Goal: Check status: Check status

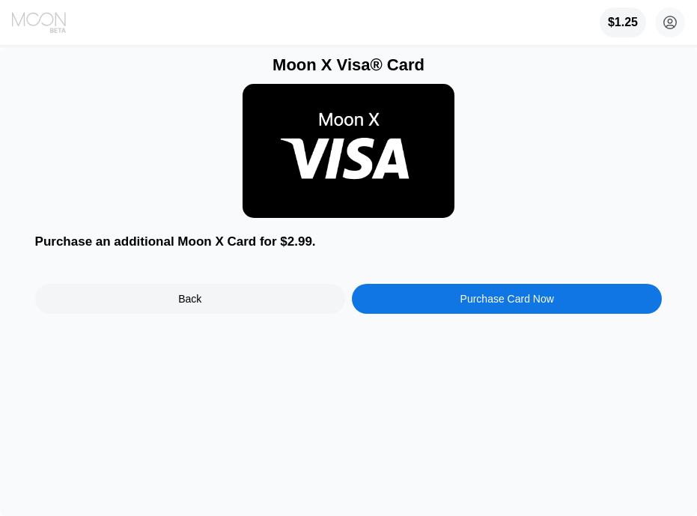
click at [52, 22] on icon at bounding box center [39, 19] width 54 height 14
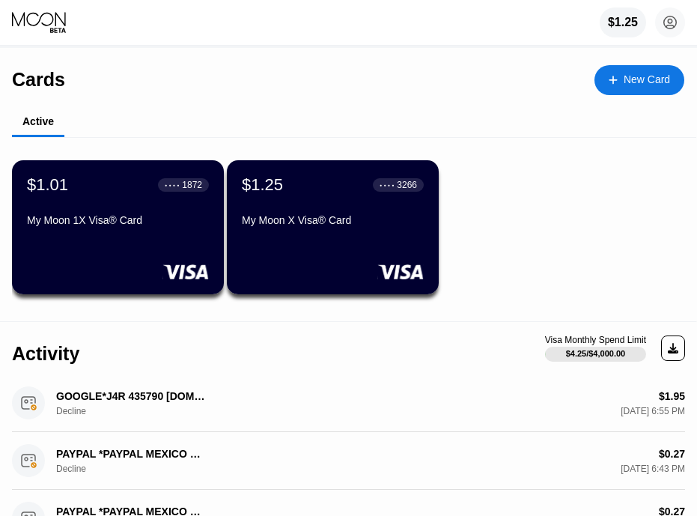
click at [201, 90] on div "Cards New Card" at bounding box center [348, 74] width 672 height 52
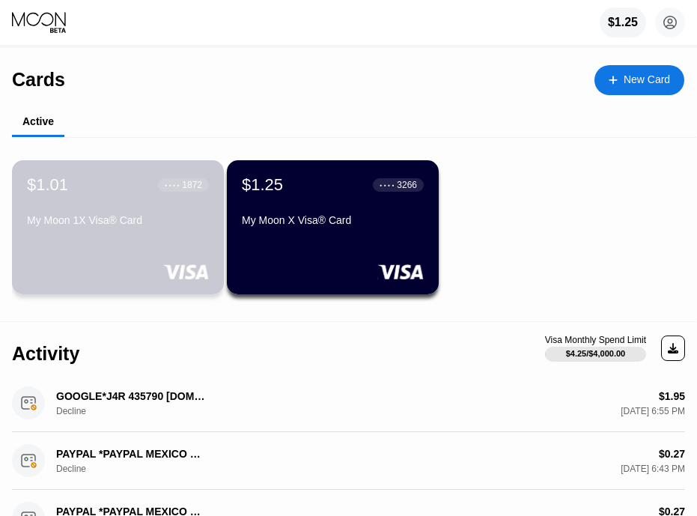
click at [170, 245] on div "$1.01 ● ● ● ● 1872 My Moon 1X Visa® Card" at bounding box center [118, 227] width 212 height 134
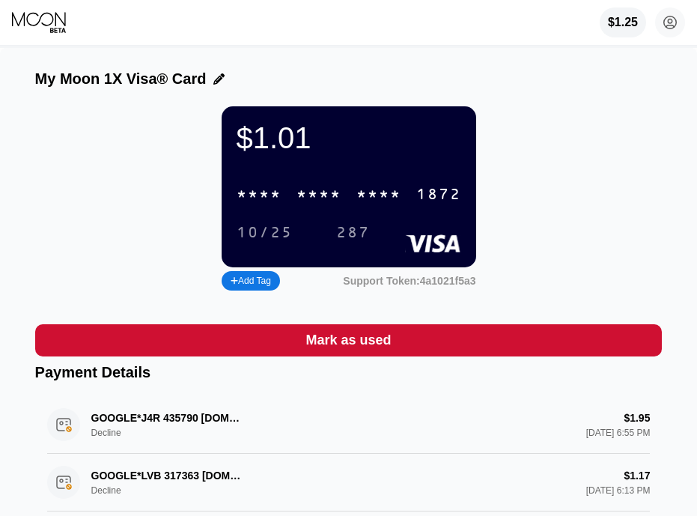
click at [583, 210] on div "$1.01 * * * * * * * * * * * * 1872 10/25 287 Add Tag Support Token: 4a1021f5a3" at bounding box center [348, 200] width 627 height 188
click at [298, 198] on div "* * * *" at bounding box center [319, 194] width 45 height 17
click at [291, 196] on div "4513 6500 2904 1872" at bounding box center [349, 194] width 243 height 31
click at [261, 210] on div "* * * * * * * * * * * * 1872" at bounding box center [349, 194] width 243 height 31
click at [288, 209] on div "4513 6500 2904 1872" at bounding box center [349, 194] width 243 height 31
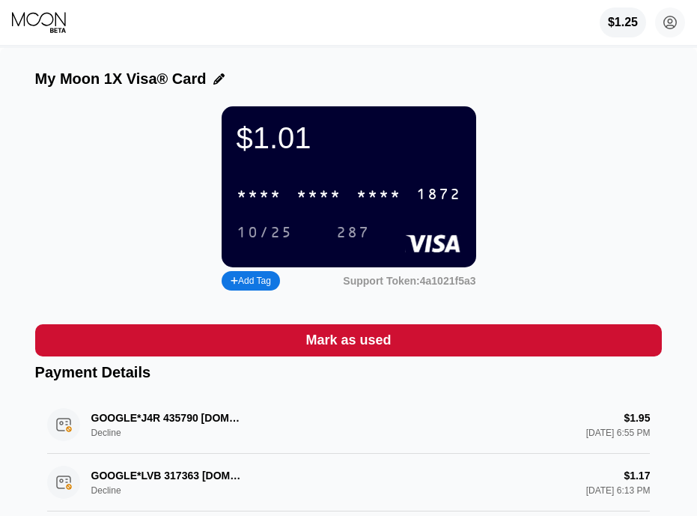
click at [47, 25] on icon at bounding box center [40, 22] width 56 height 22
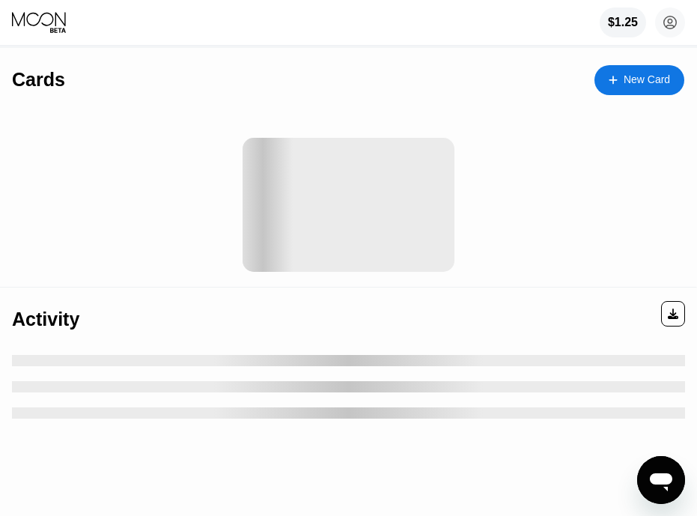
drag, startPoint x: 307, startPoint y: 181, endPoint x: 326, endPoint y: 26, distance: 156.1
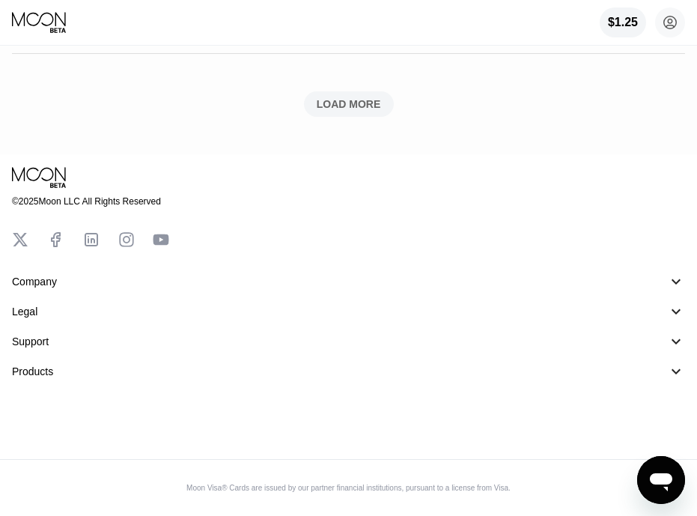
drag, startPoint x: 252, startPoint y: 115, endPoint x: 248, endPoint y: 374, distance: 259.8
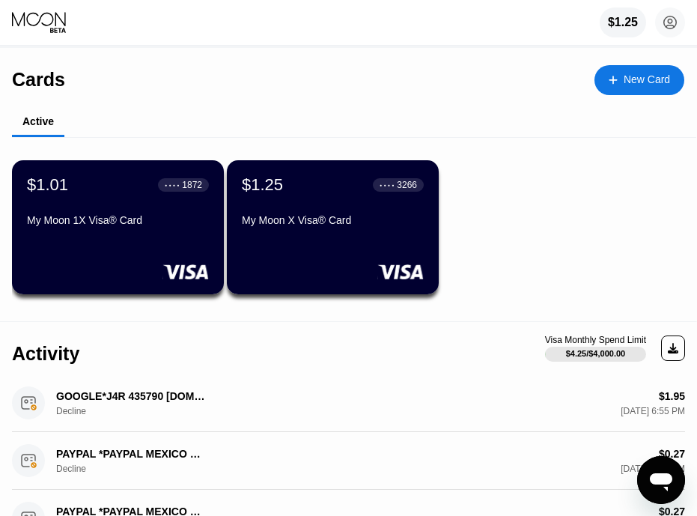
drag, startPoint x: 248, startPoint y: 374, endPoint x: 282, endPoint y: 4, distance: 372.2
